Goal: Task Accomplishment & Management: Manage account settings

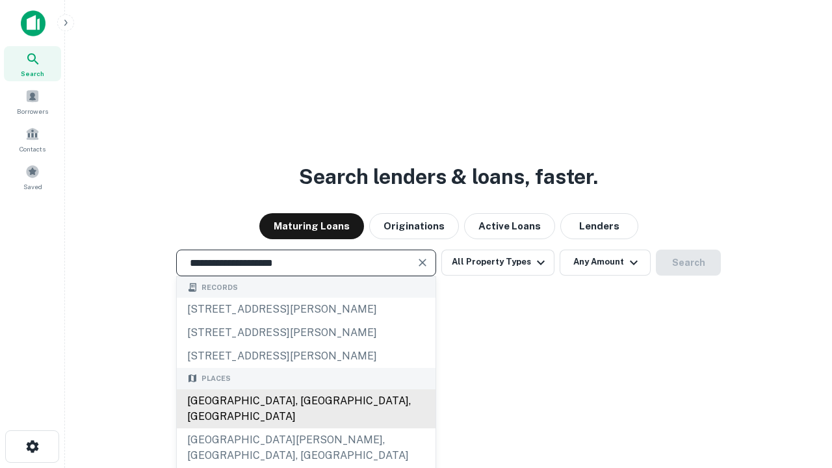
click at [305, 428] on div "[GEOGRAPHIC_DATA], [GEOGRAPHIC_DATA], [GEOGRAPHIC_DATA]" at bounding box center [306, 408] width 259 height 39
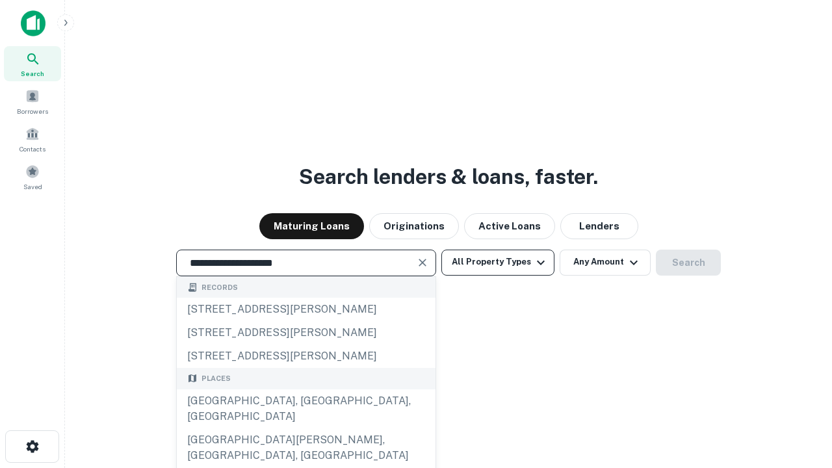
click at [498, 262] on button "All Property Types" at bounding box center [497, 262] width 113 height 26
type input "**********"
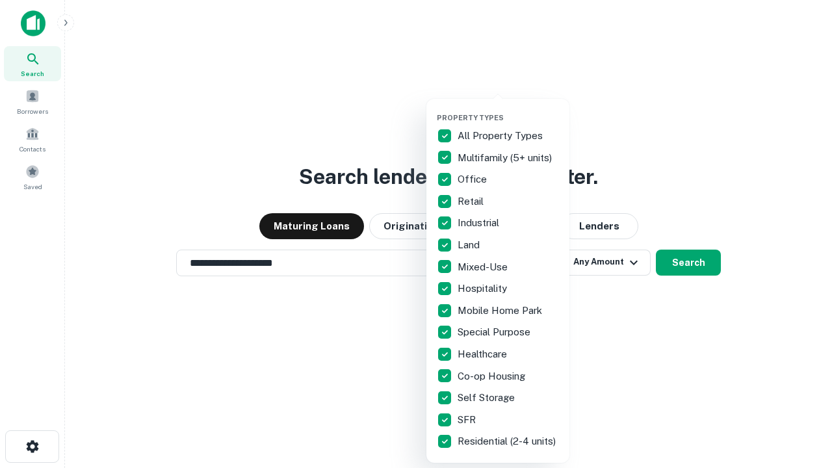
click at [508, 109] on button "button" at bounding box center [508, 109] width 143 height 1
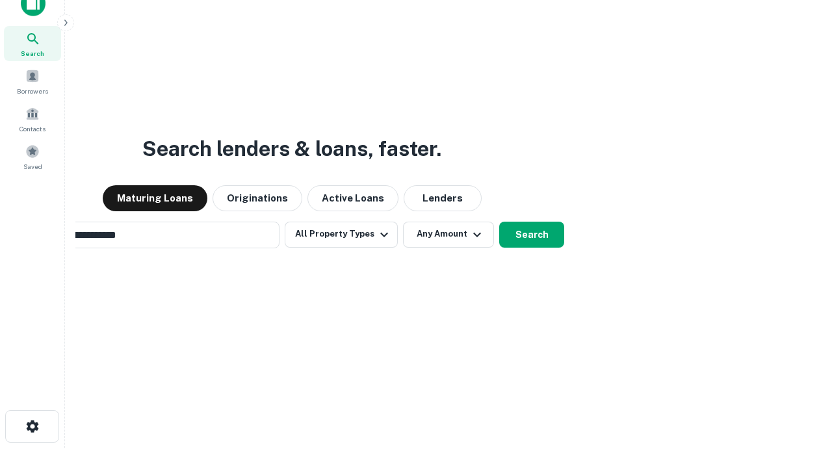
scroll to position [21, 0]
click at [403, 221] on button "Any Amount" at bounding box center [448, 234] width 91 height 26
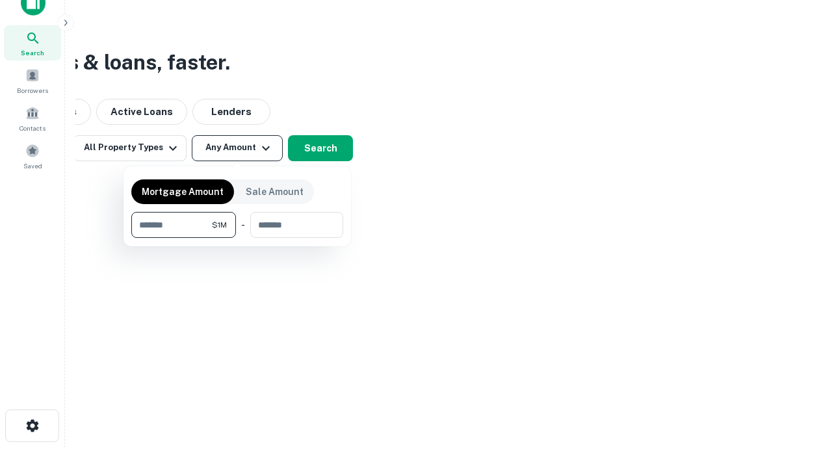
type input "*******"
click at [237, 238] on button "button" at bounding box center [237, 238] width 212 height 1
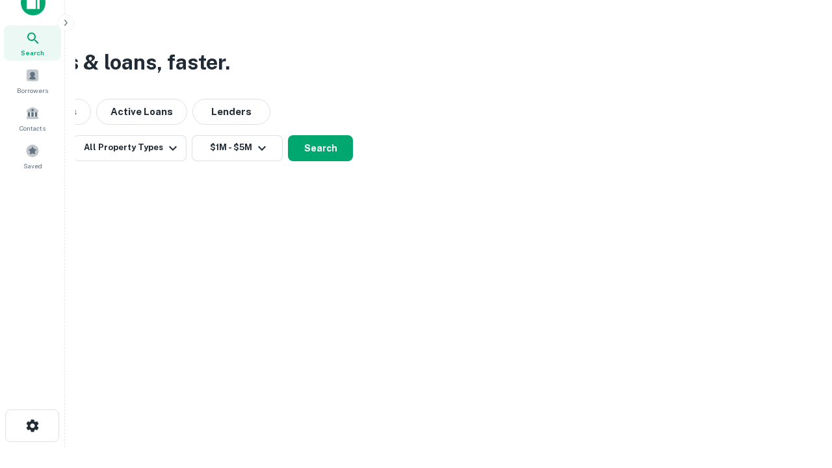
scroll to position [8, 240]
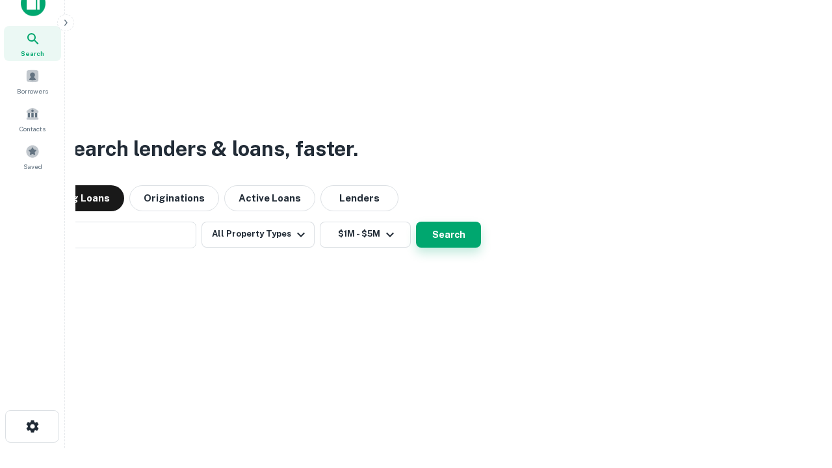
click at [416, 222] on button "Search" at bounding box center [448, 235] width 65 height 26
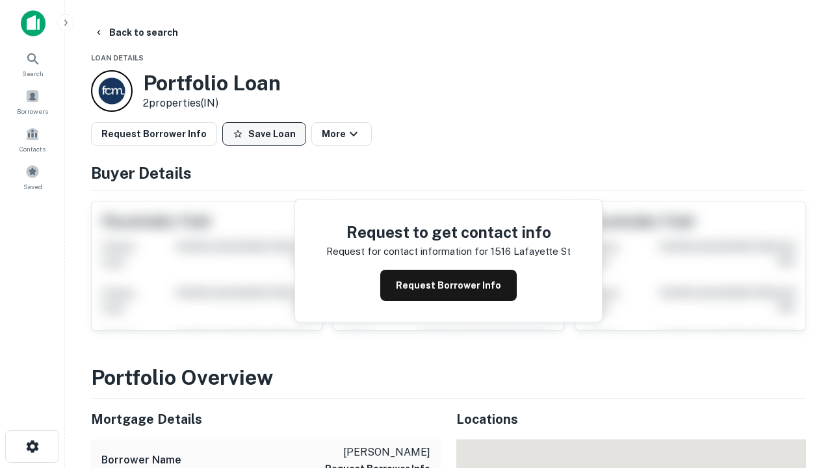
click at [264, 134] on button "Save Loan" at bounding box center [264, 133] width 84 height 23
